Goal: Task Accomplishment & Management: Contribute content

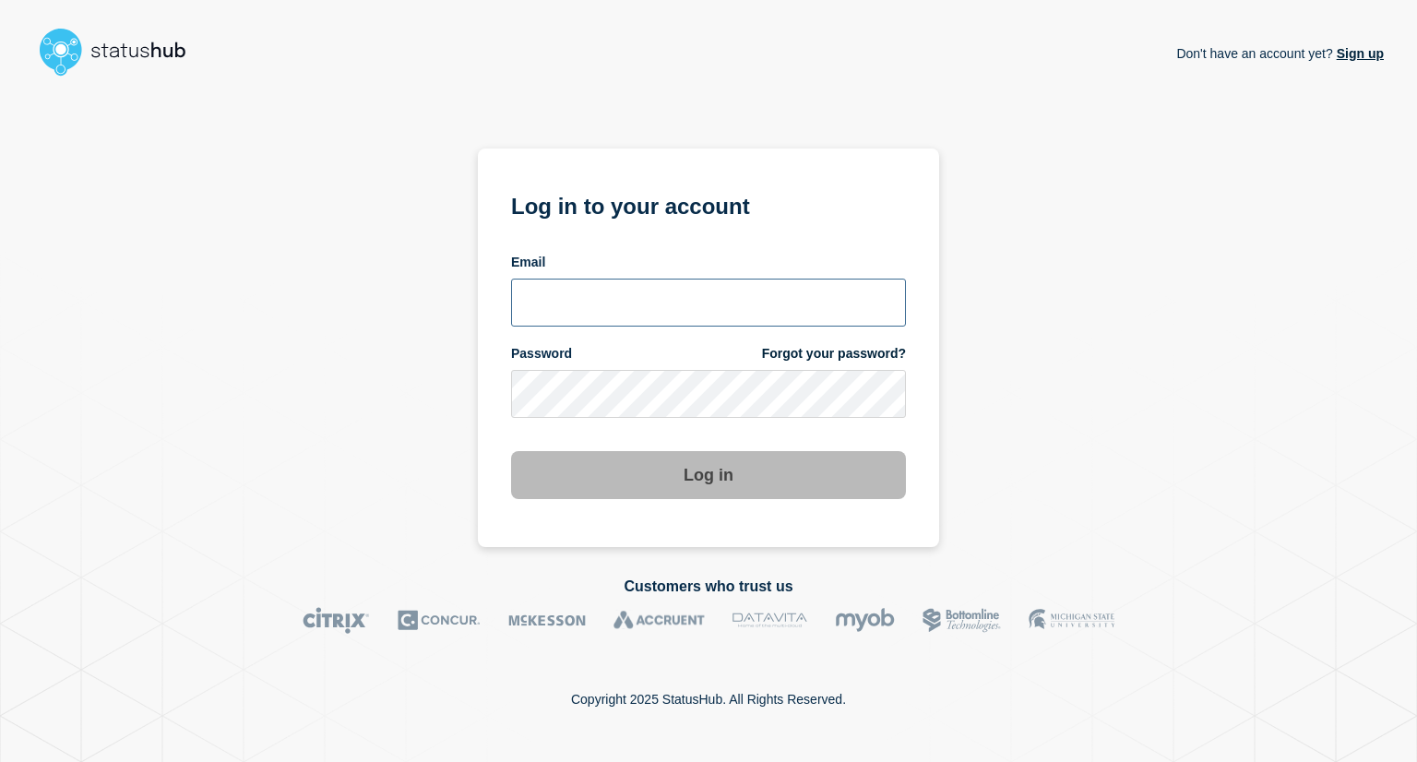
click at [679, 311] on input "email input" at bounding box center [708, 303] width 395 height 48
type input "[EMAIL_ADDRESS][DOMAIN_NAME]"
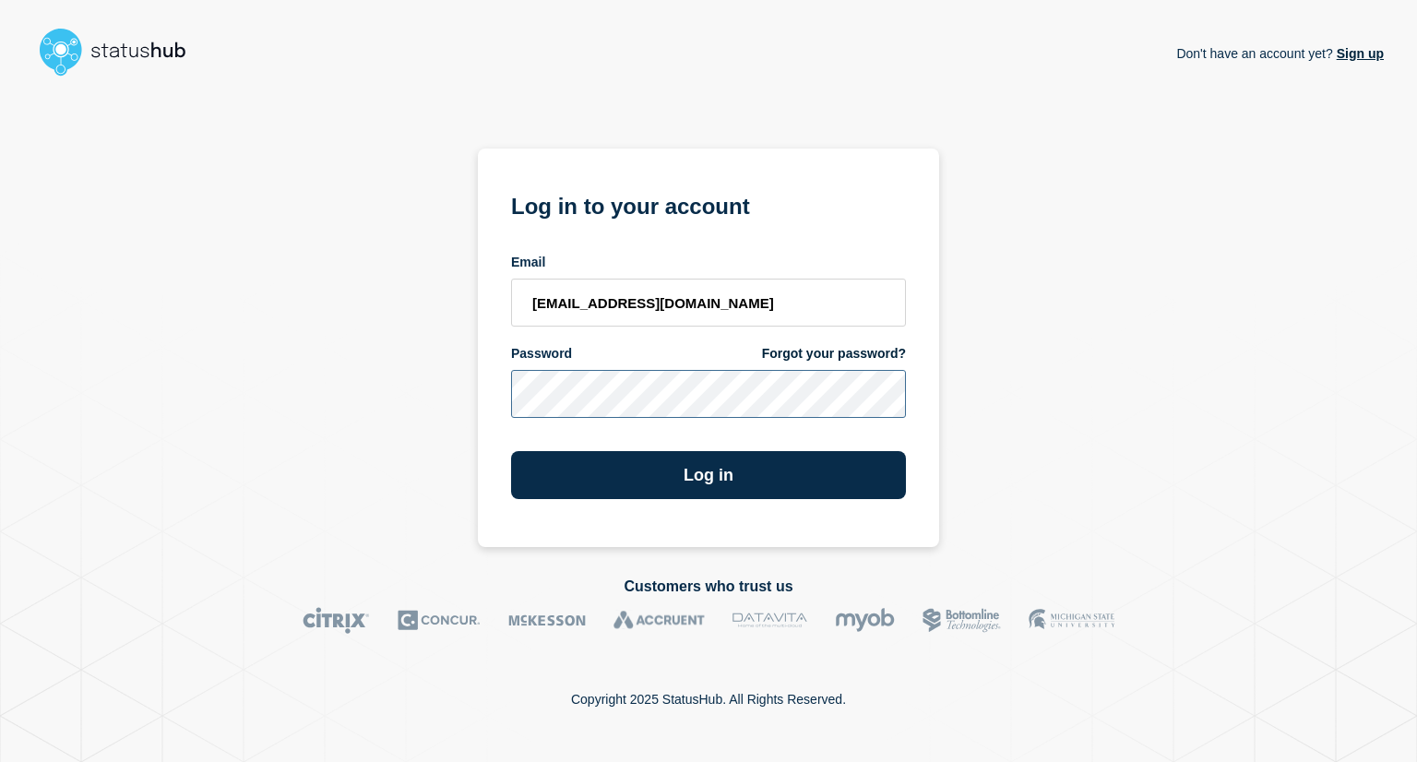
click at [511, 451] on button "Log in" at bounding box center [708, 475] width 395 height 48
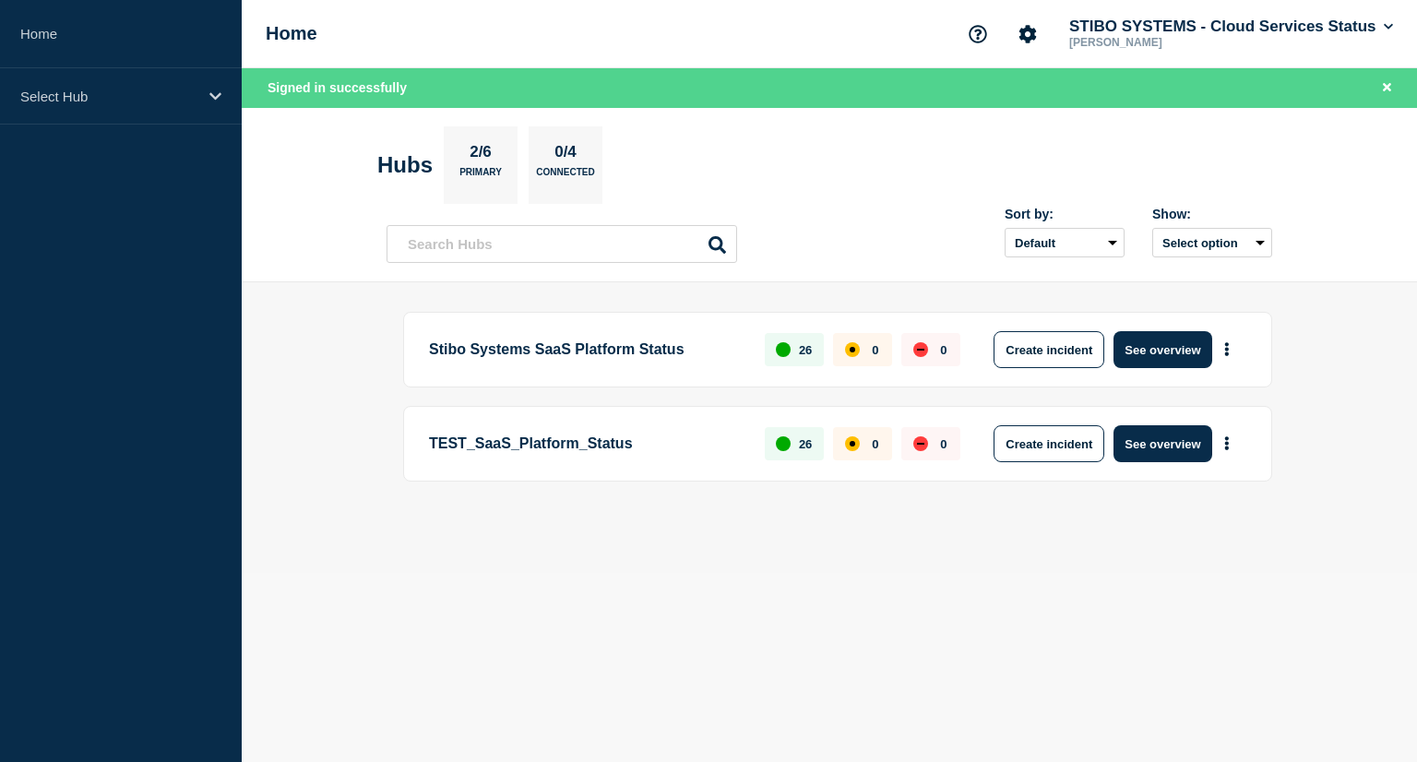
click at [686, 625] on body "Home Select Hub Home STIBO SYSTEMS - Cloud Services Status [PERSON_NAME] Signed…" at bounding box center [708, 381] width 1417 height 762
click at [1147, 348] on button "See overview" at bounding box center [1162, 349] width 98 height 37
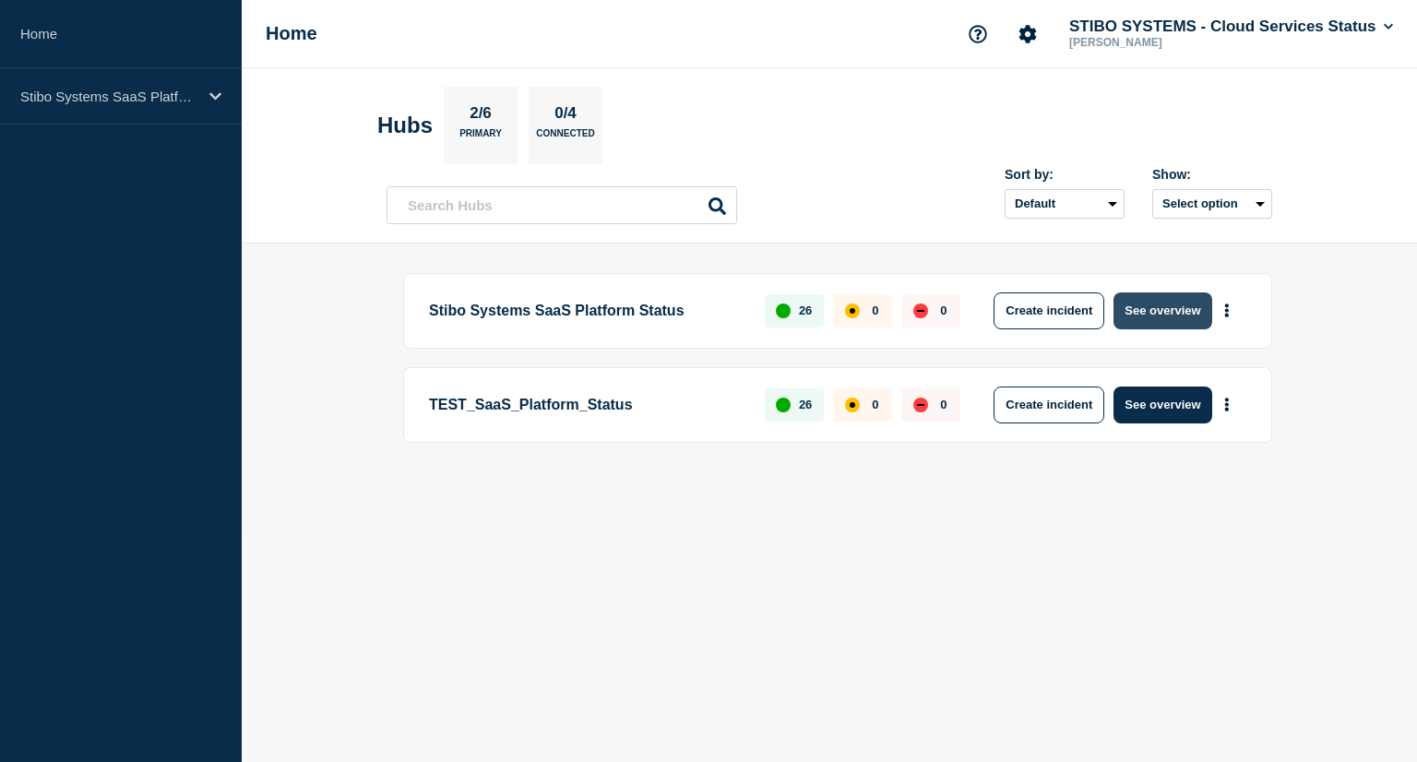
click at [1157, 307] on button "See overview" at bounding box center [1162, 310] width 98 height 37
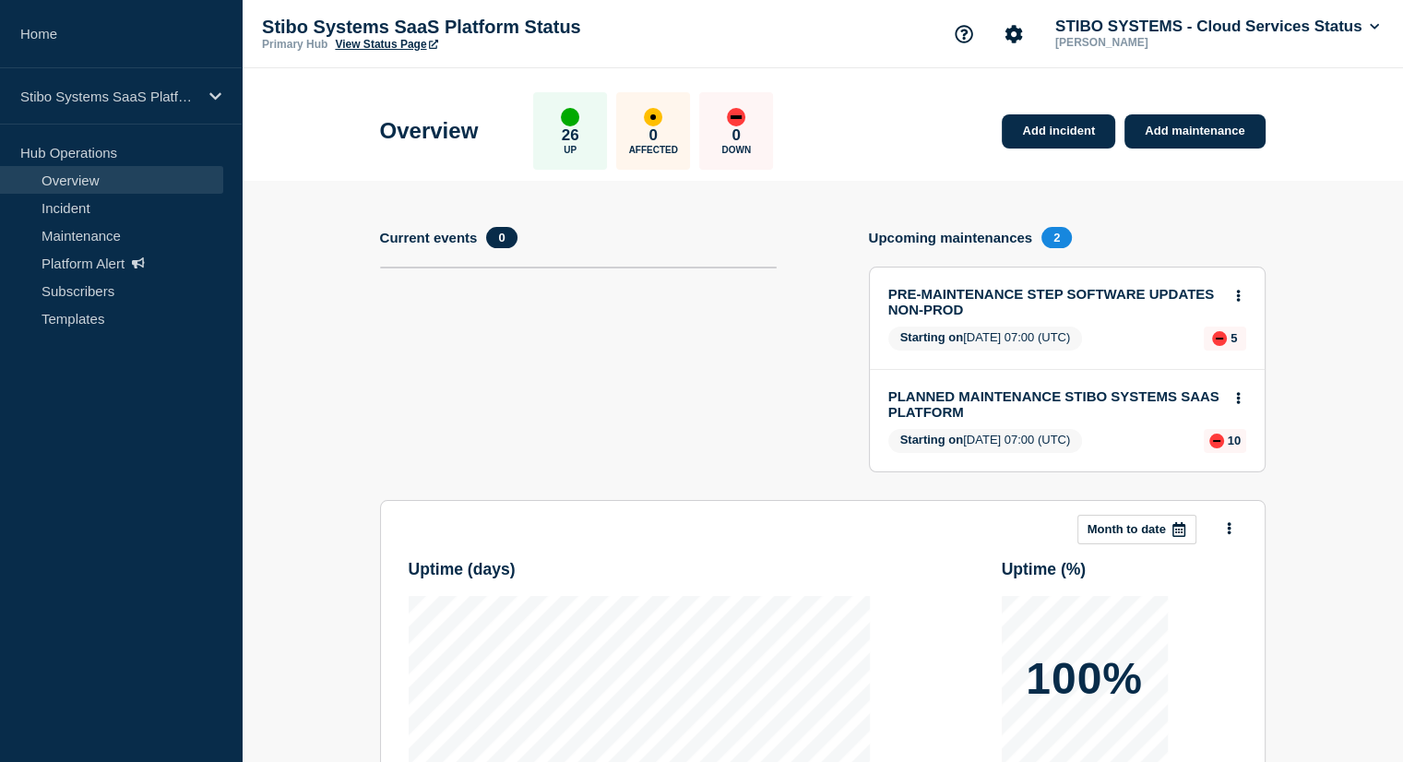
scroll to position [168, 0]
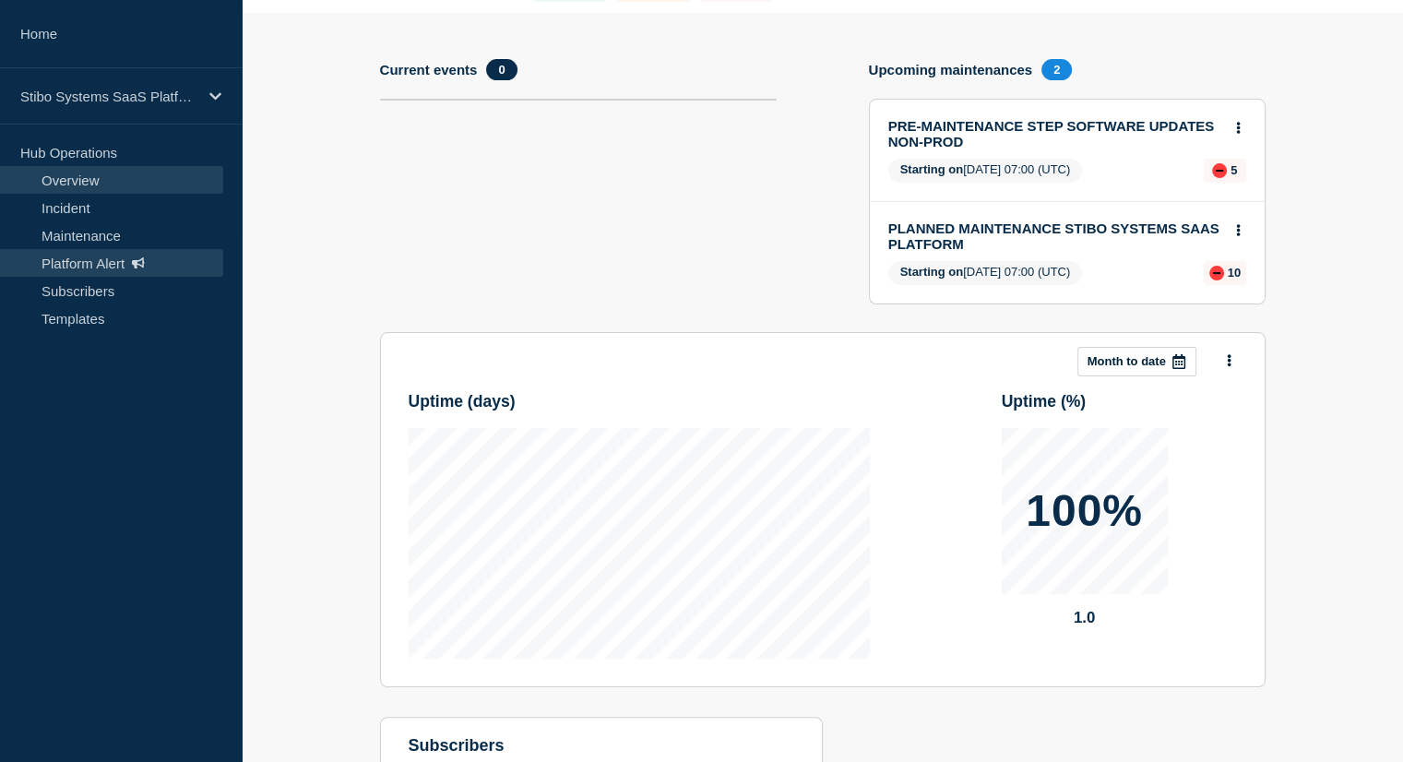
click at [103, 271] on link "Platform Alert" at bounding box center [111, 263] width 223 height 28
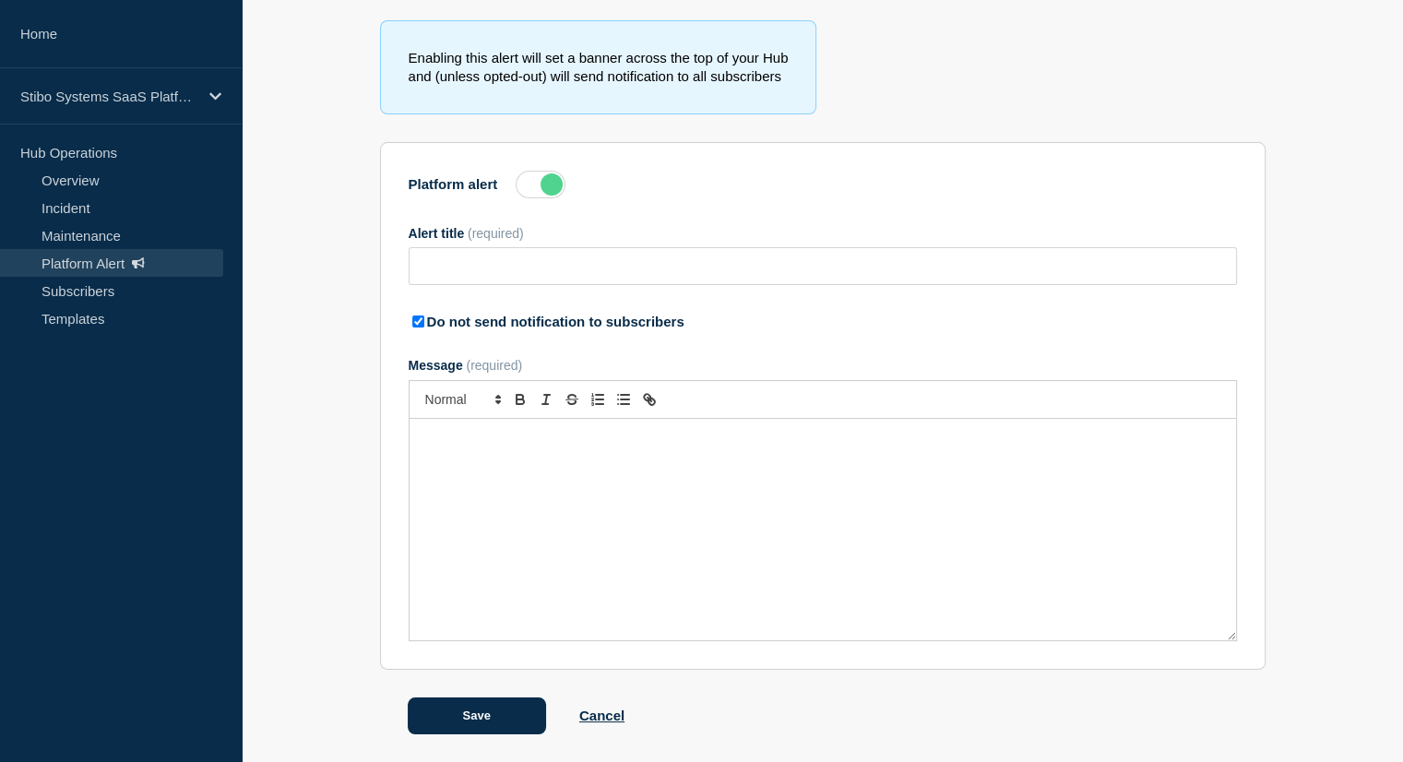
type input "Action Required: Update IP Whitelisting Before STEP Maintenance on [DATE]"
checkbox input "true"
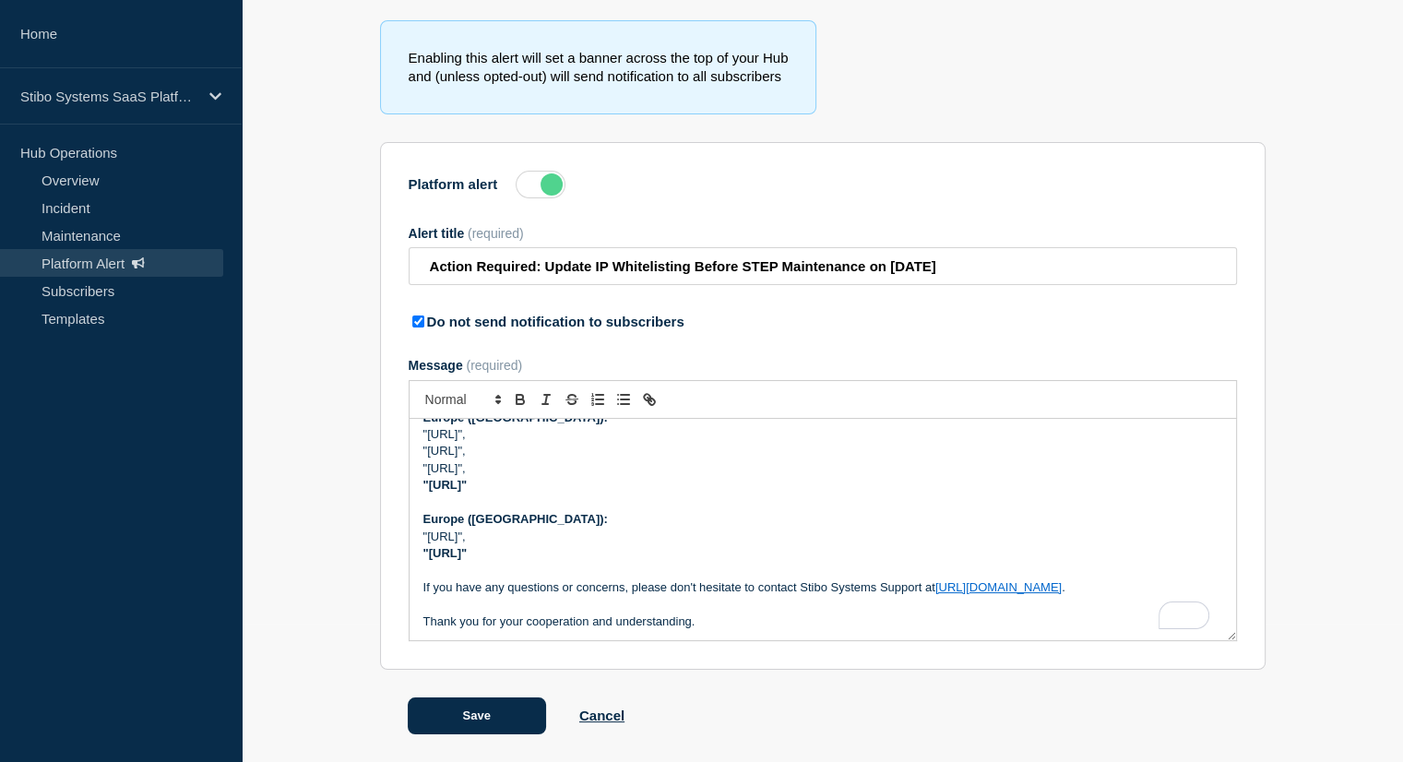
scroll to position [456, 0]
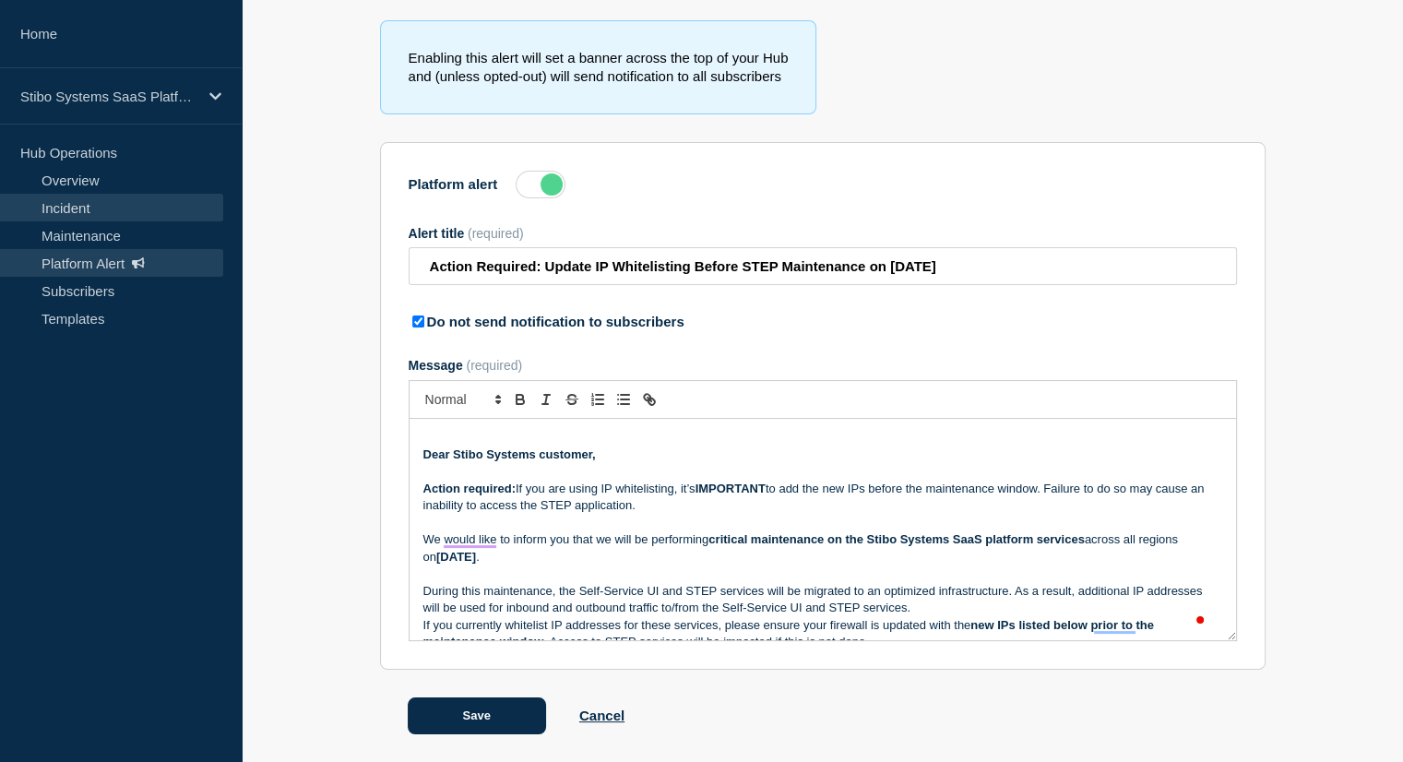
click at [111, 200] on link "Incident" at bounding box center [111, 208] width 223 height 28
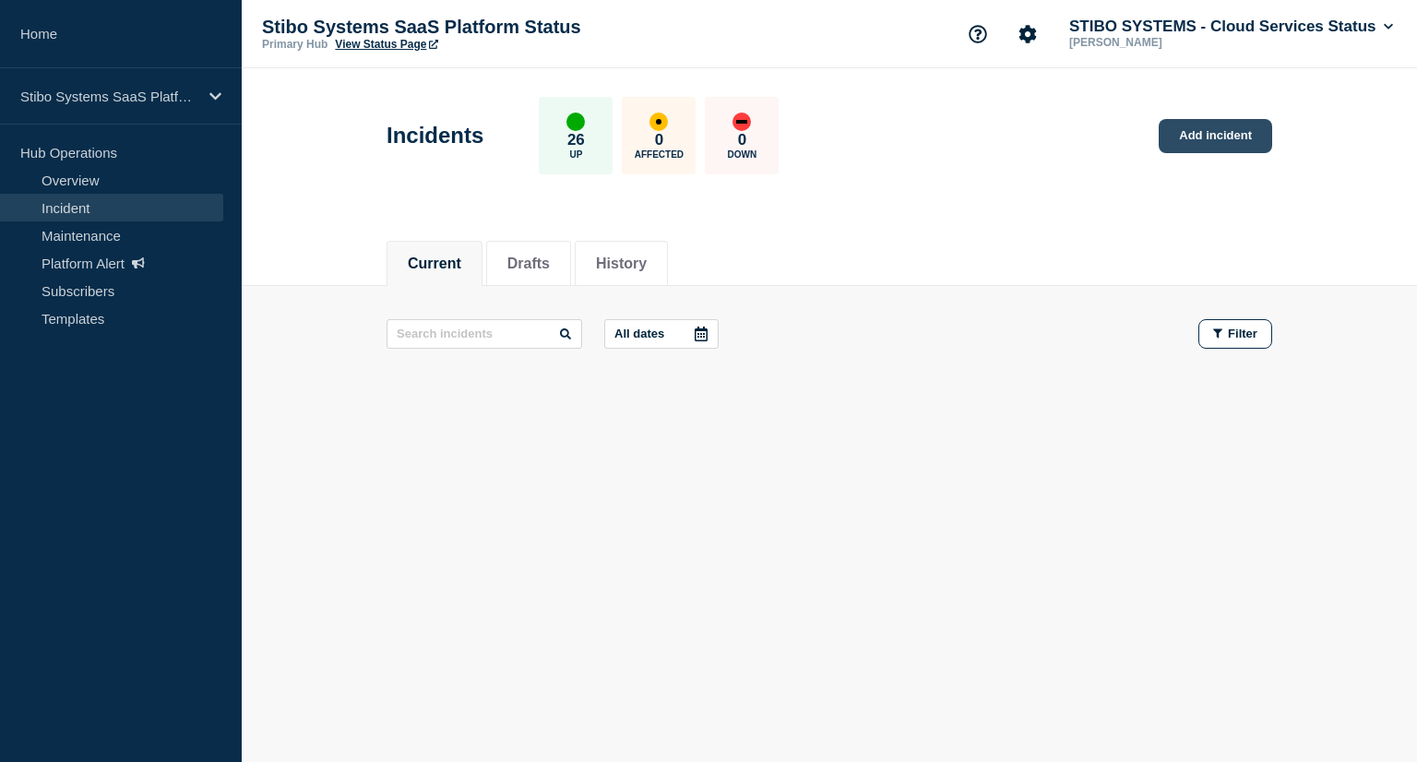
click at [1207, 141] on link "Add incident" at bounding box center [1214, 136] width 113 height 34
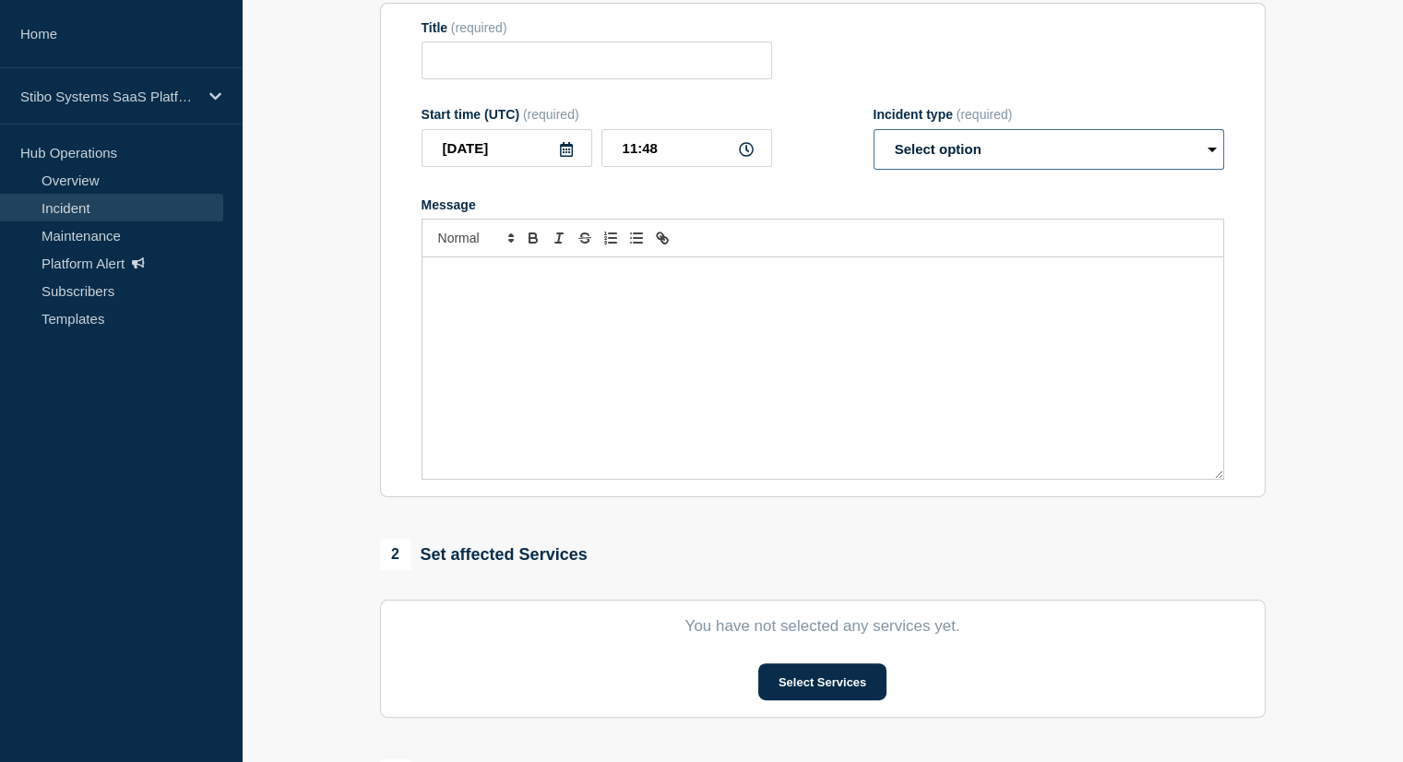
click at [976, 140] on select "Select option Investigating Identified Monitoring" at bounding box center [1048, 149] width 350 height 41
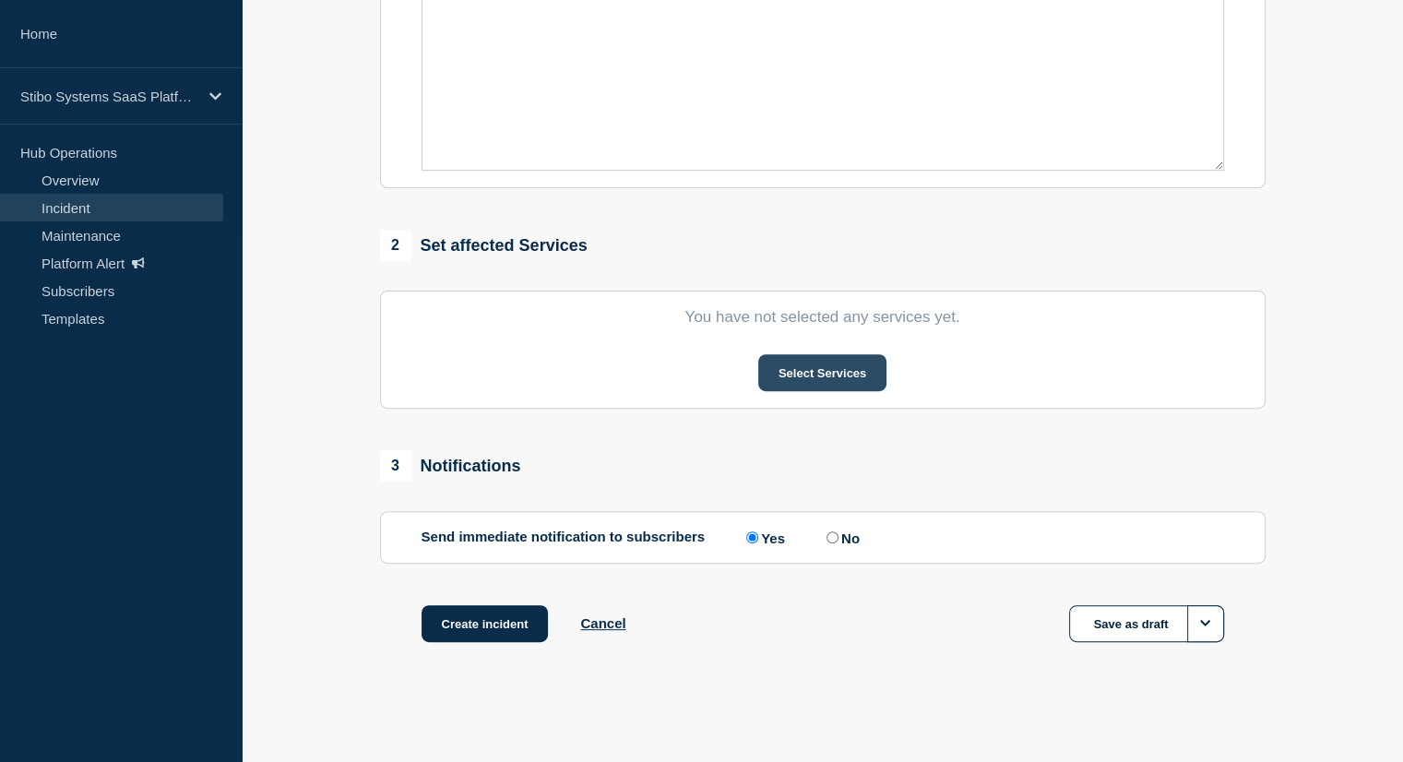
click at [841, 381] on button "Select Services" at bounding box center [822, 372] width 128 height 37
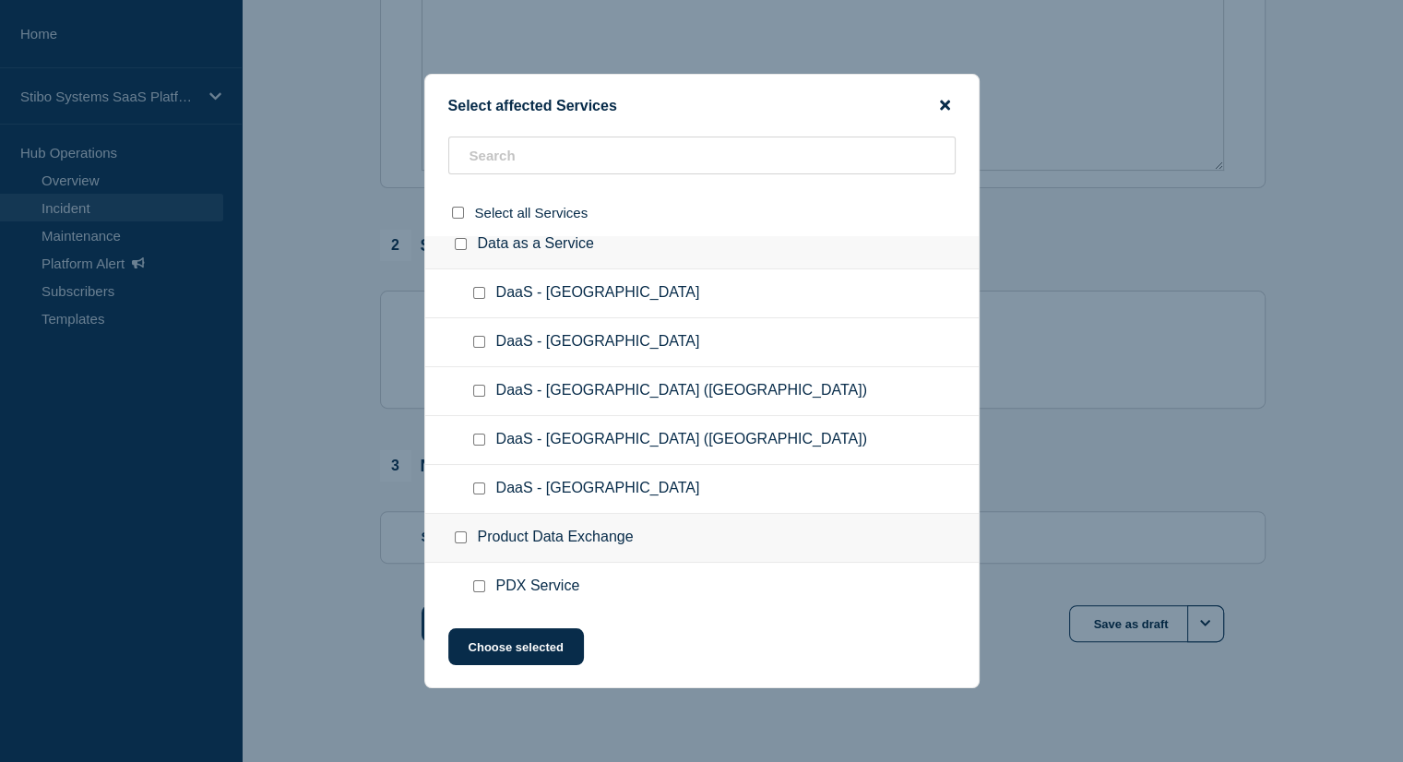
click at [946, 108] on icon "close button" at bounding box center [945, 105] width 10 height 15
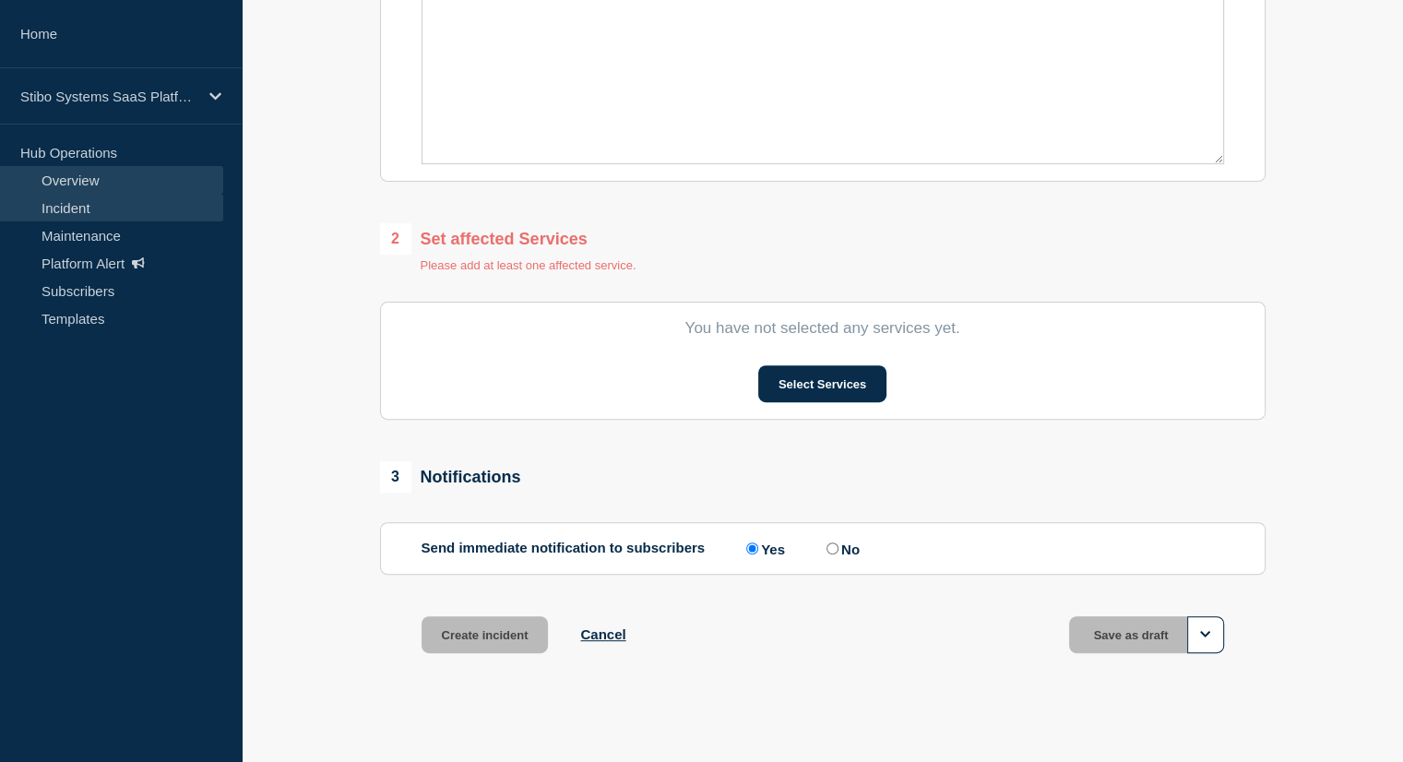
click at [129, 183] on link "Overview" at bounding box center [111, 180] width 223 height 28
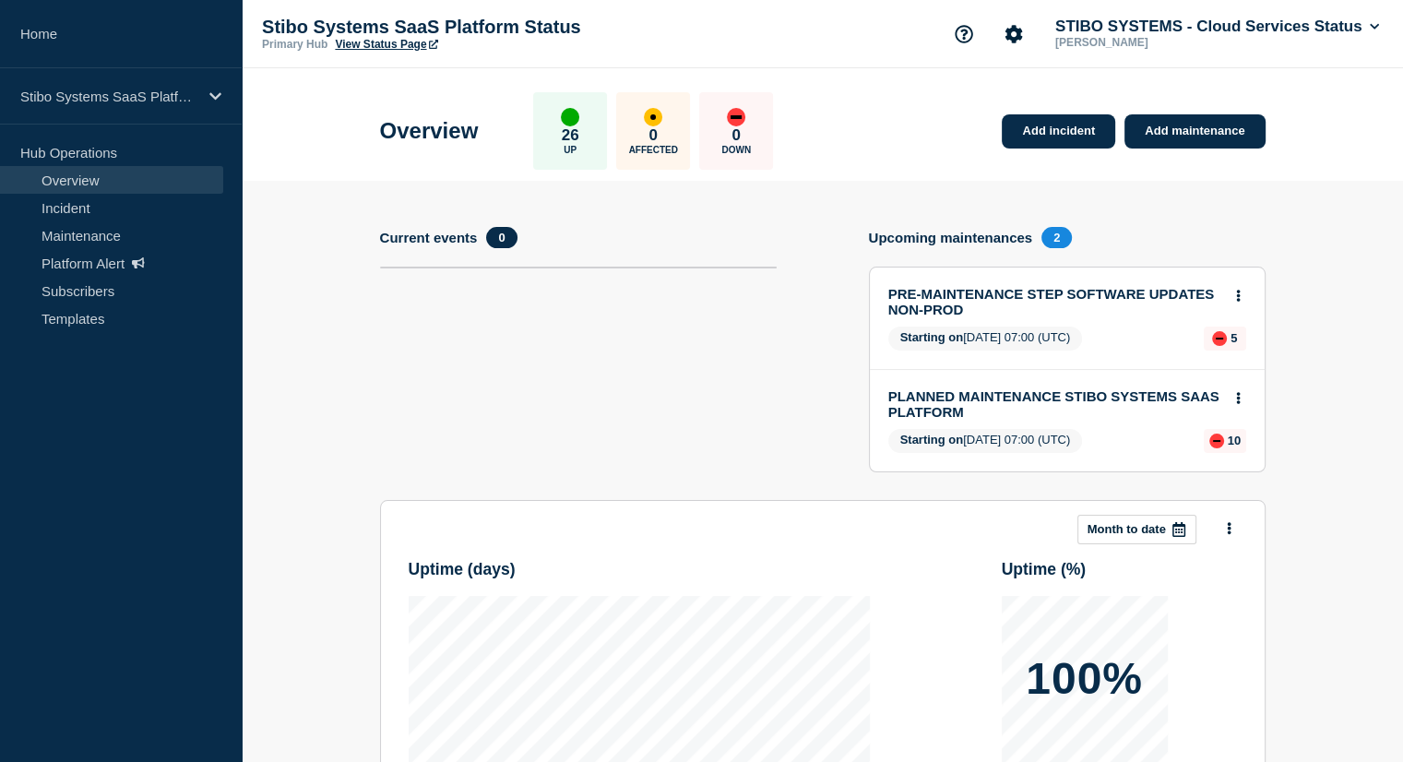
scroll to position [331, 0]
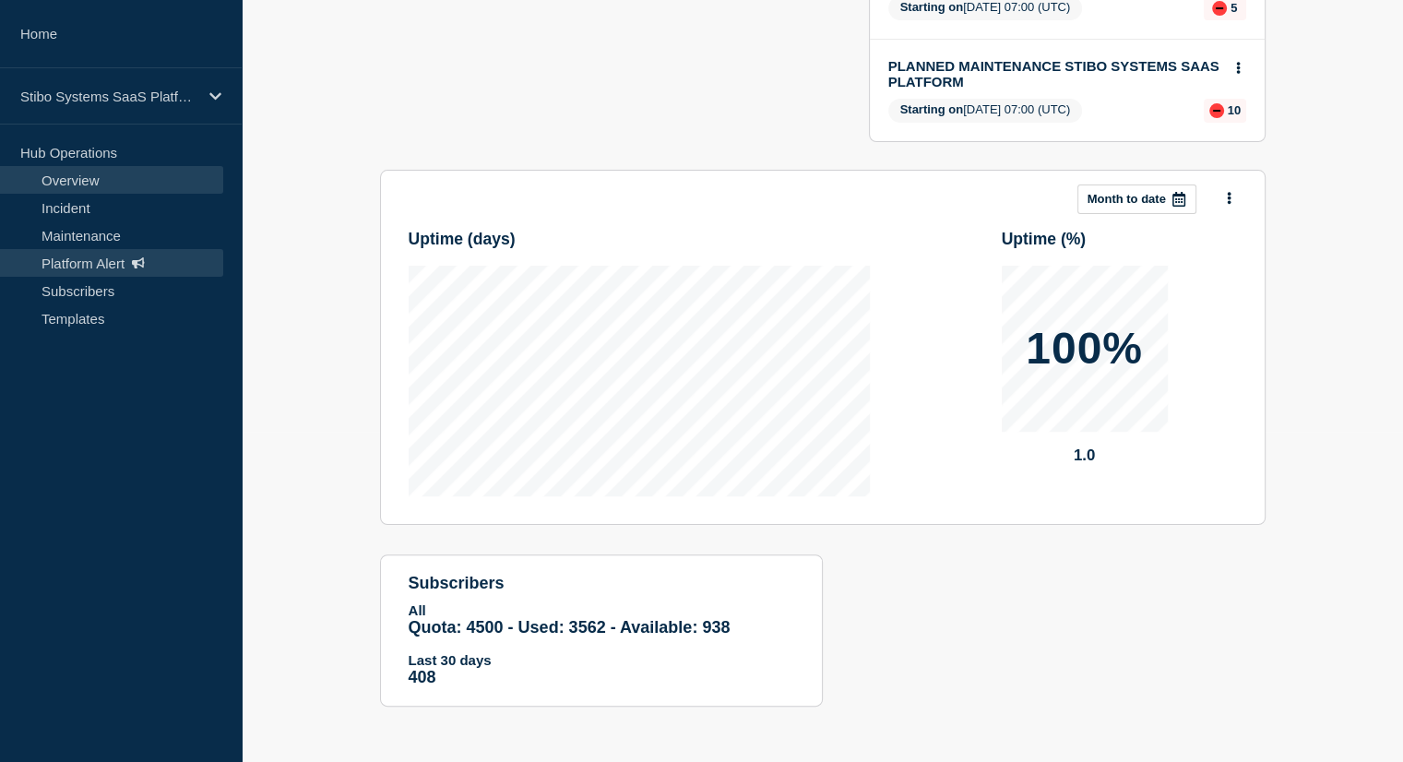
click at [127, 263] on link "Platform Alert" at bounding box center [111, 263] width 223 height 28
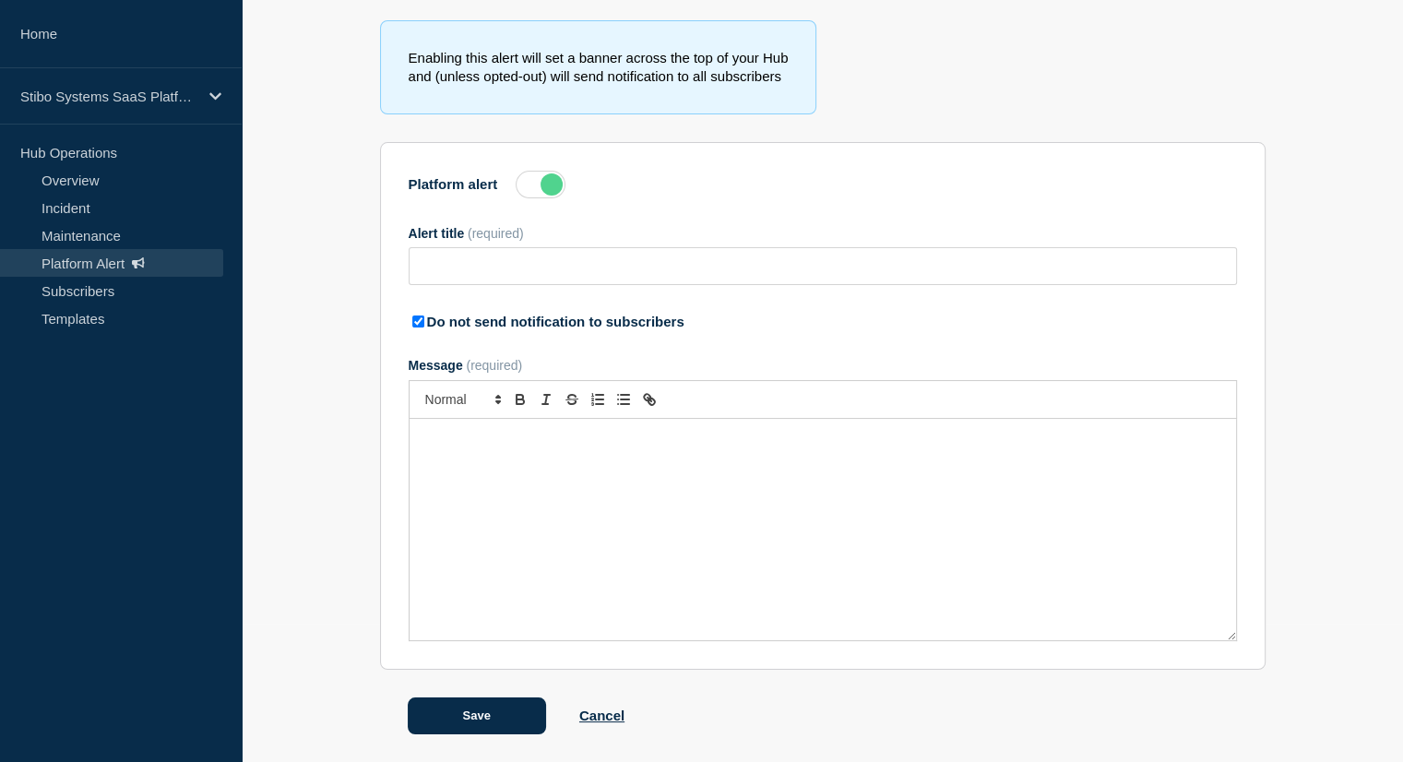
type input "Action Required: Update IP Whitelisting Before STEP Maintenance on [DATE]"
checkbox input "true"
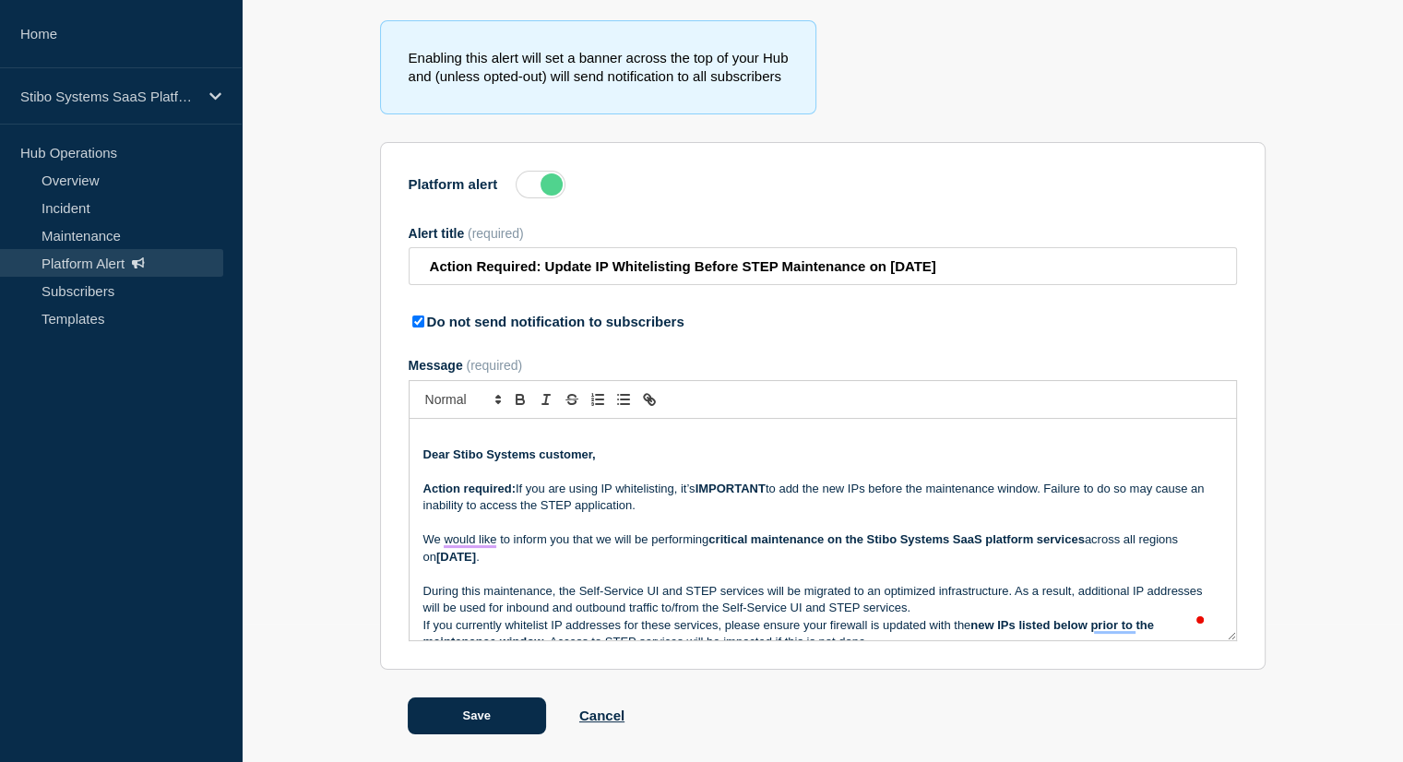
scroll to position [0, 0]
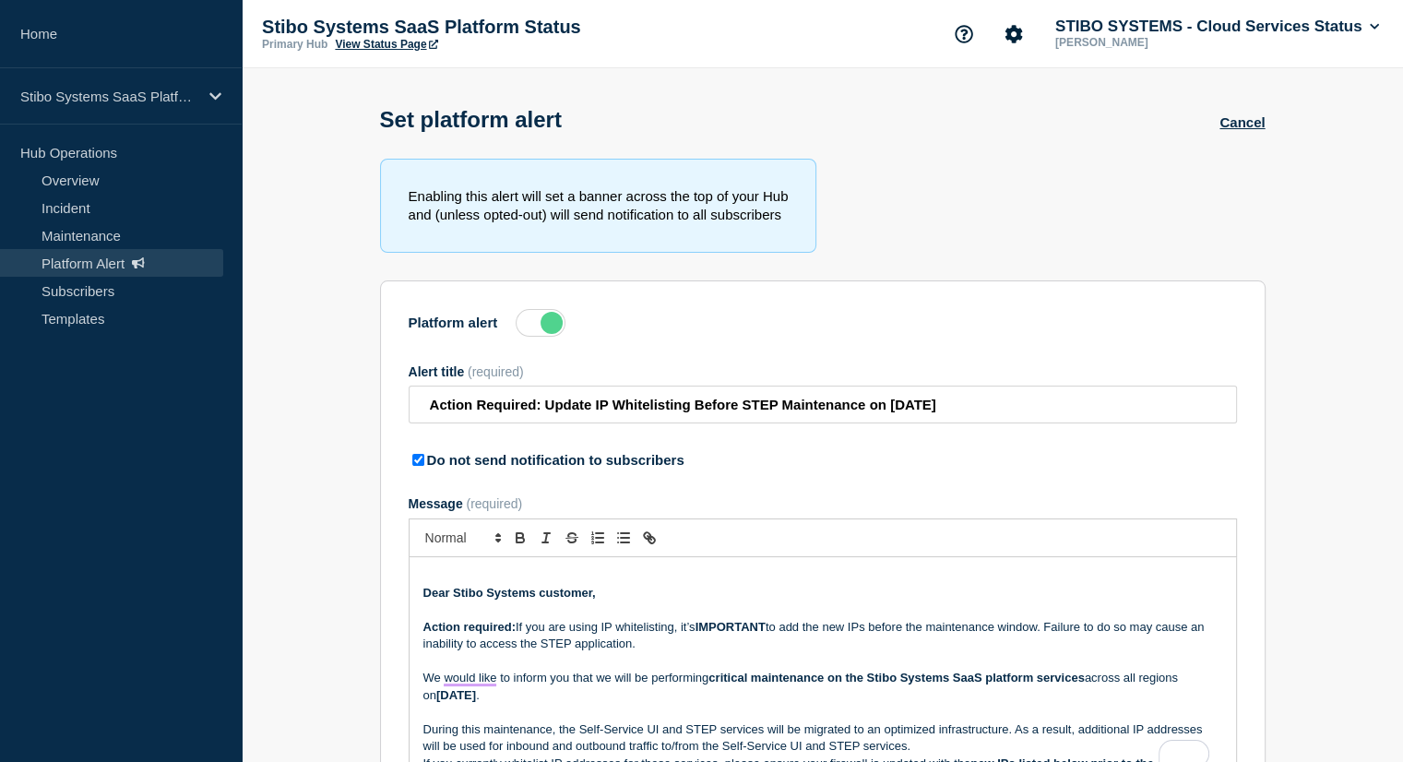
click at [531, 328] on label at bounding box center [541, 323] width 50 height 28
click at [0, 0] on input "Platform alert" at bounding box center [0, 0] width 0 height 0
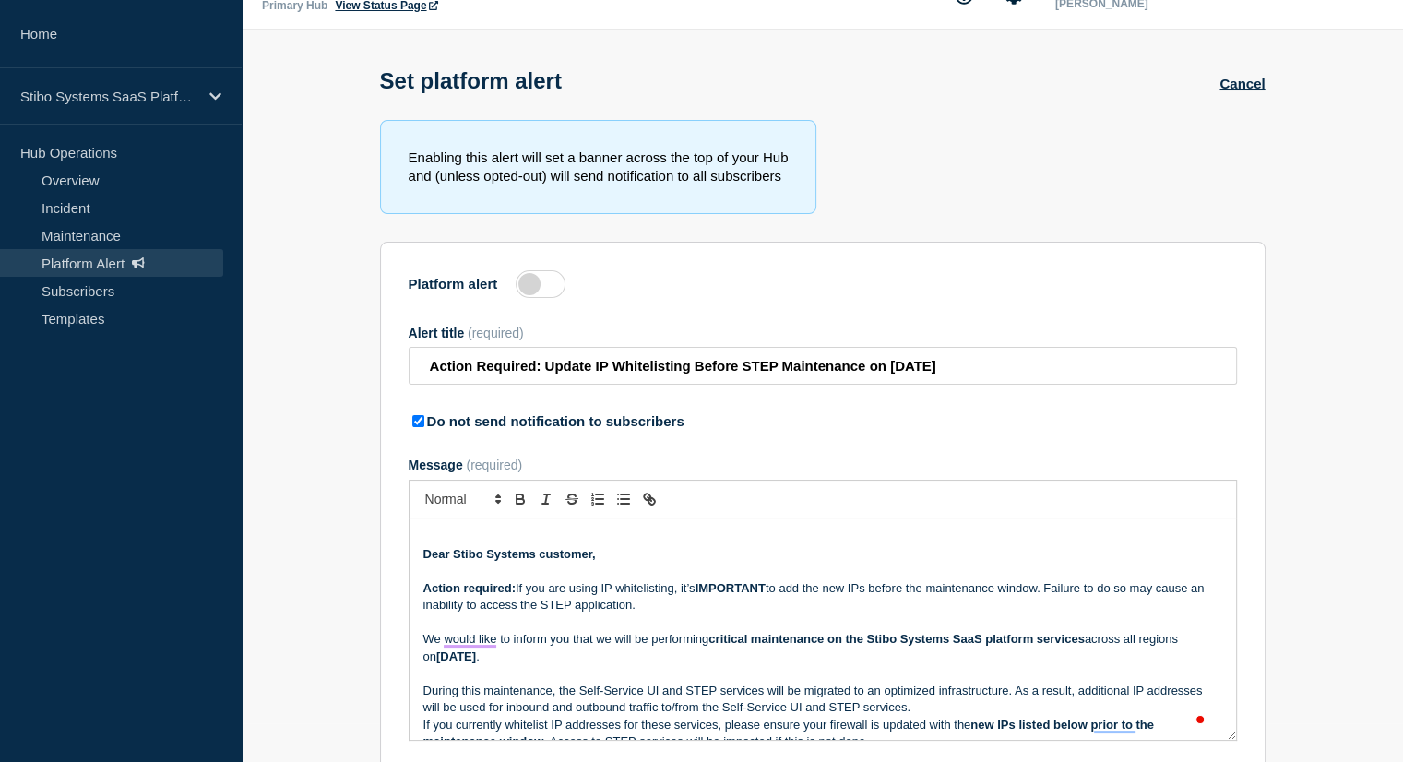
scroll to position [36, 0]
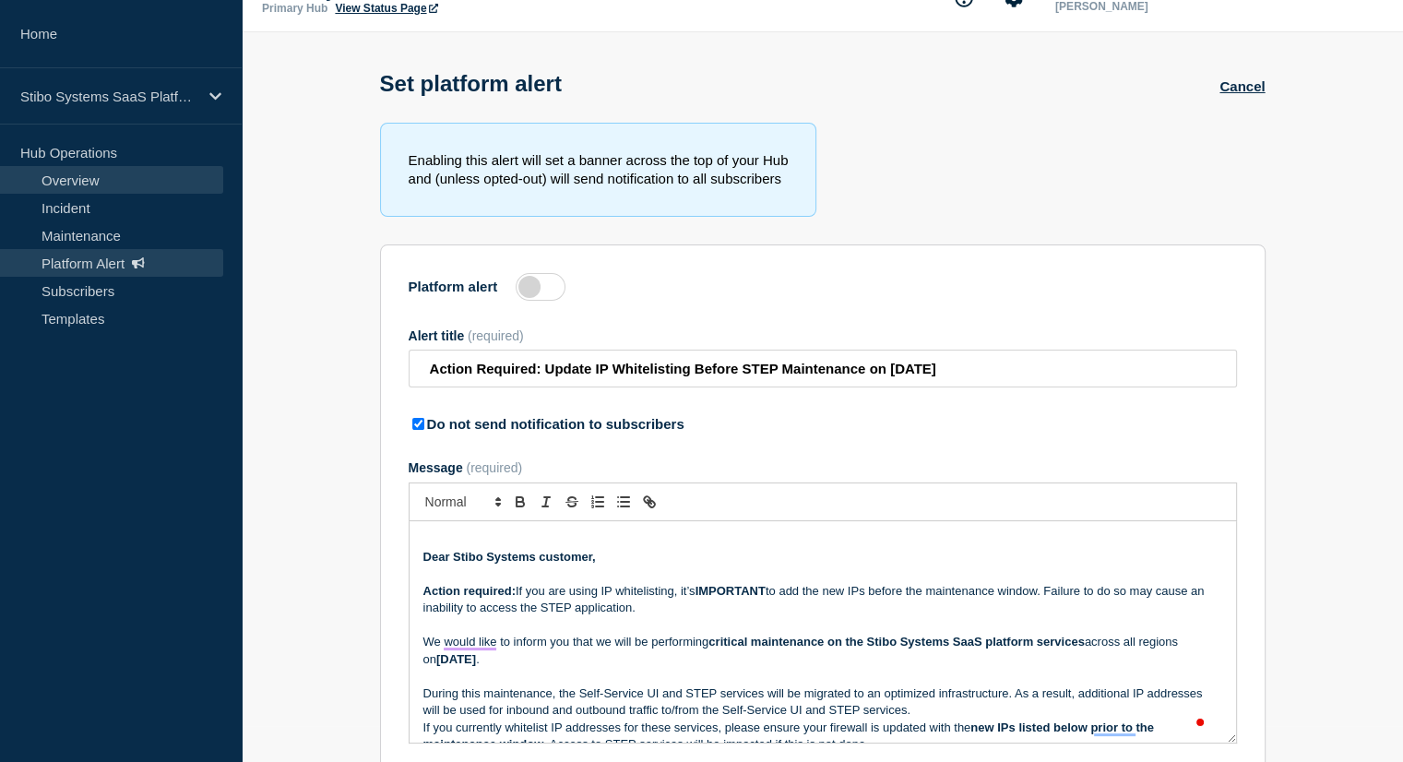
click at [83, 176] on link "Overview" at bounding box center [111, 180] width 223 height 28
